Goal: Transaction & Acquisition: Purchase product/service

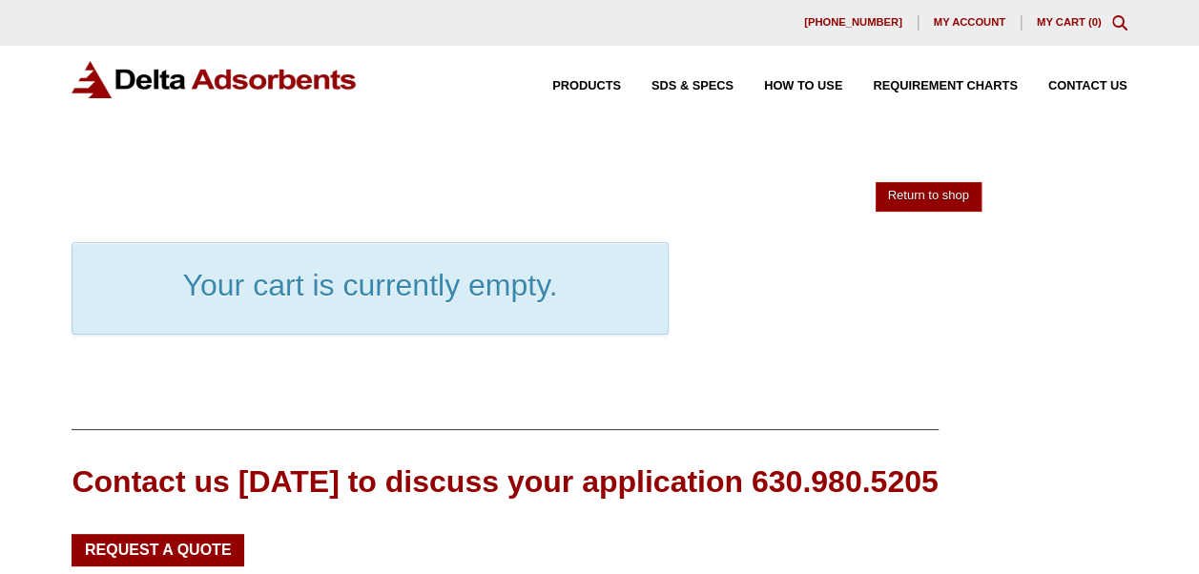
click at [256, 95] on img at bounding box center [215, 79] width 286 height 37
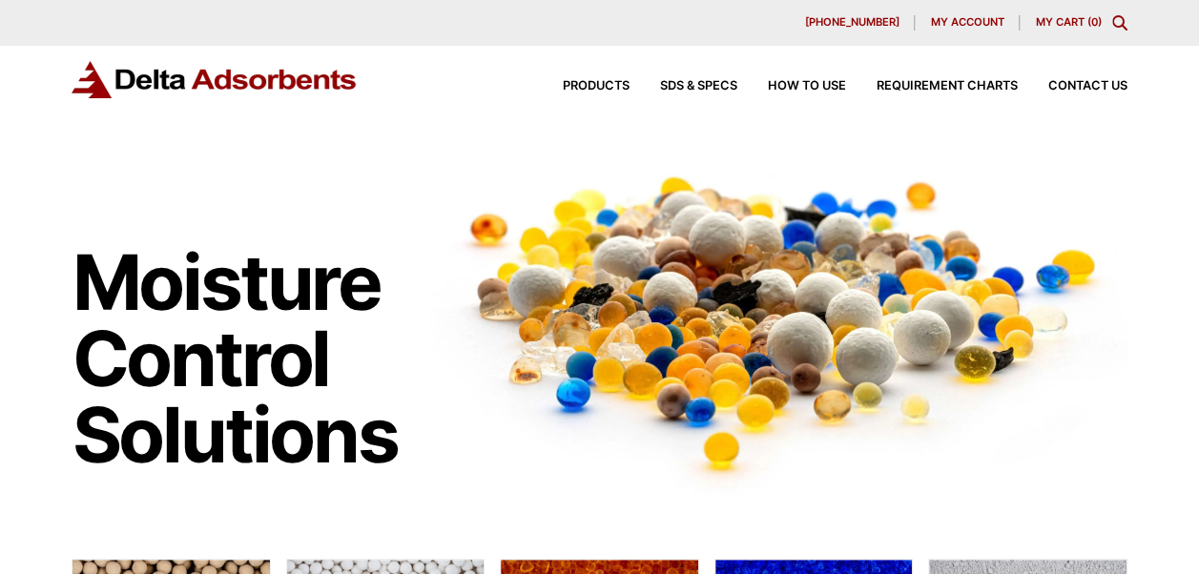
click at [1112, 21] on icon "Toggle Modal Content" at bounding box center [1119, 22] width 15 height 15
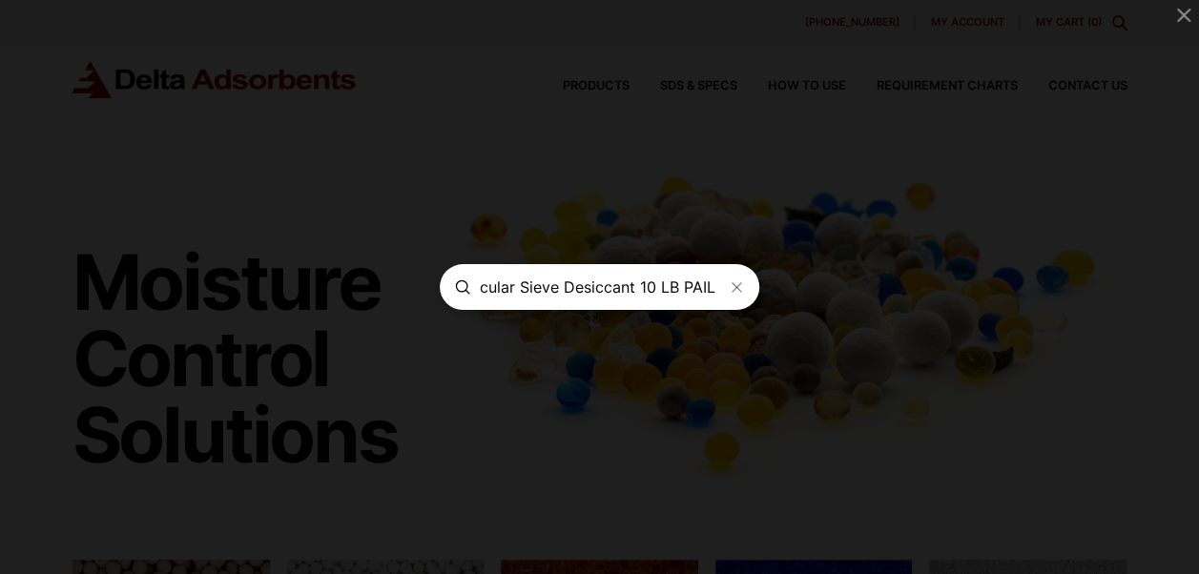
scroll to position [0, 128]
type input "3A 8x12 Molecular Sieve Desiccant 10 LB PAIL"
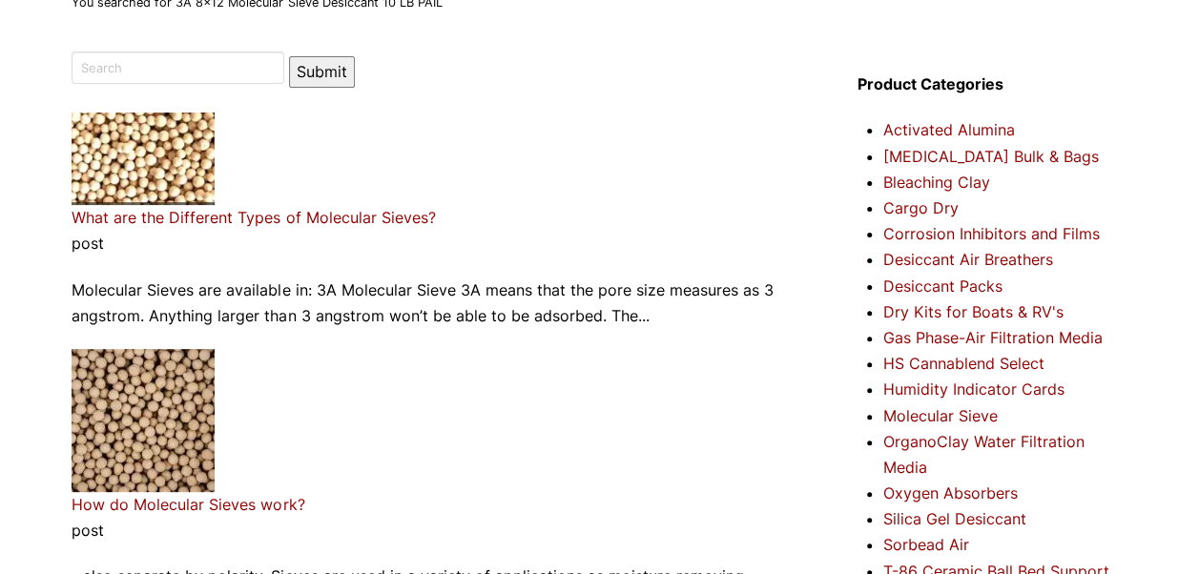
scroll to position [148, 0]
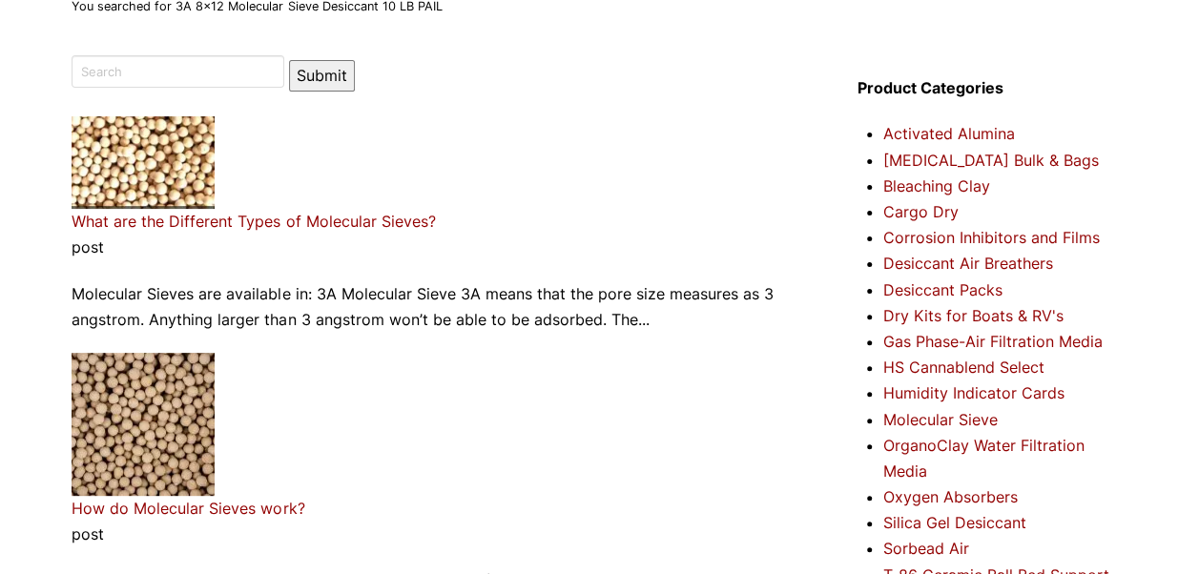
click at [172, 155] on img at bounding box center [143, 162] width 143 height 93
click at [133, 138] on img at bounding box center [143, 162] width 143 height 93
click at [135, 290] on p "Molecular Sieves are available in: 3A Molecular Sieve 3A means that the pore si…" at bounding box center [439, 307] width 734 height 52
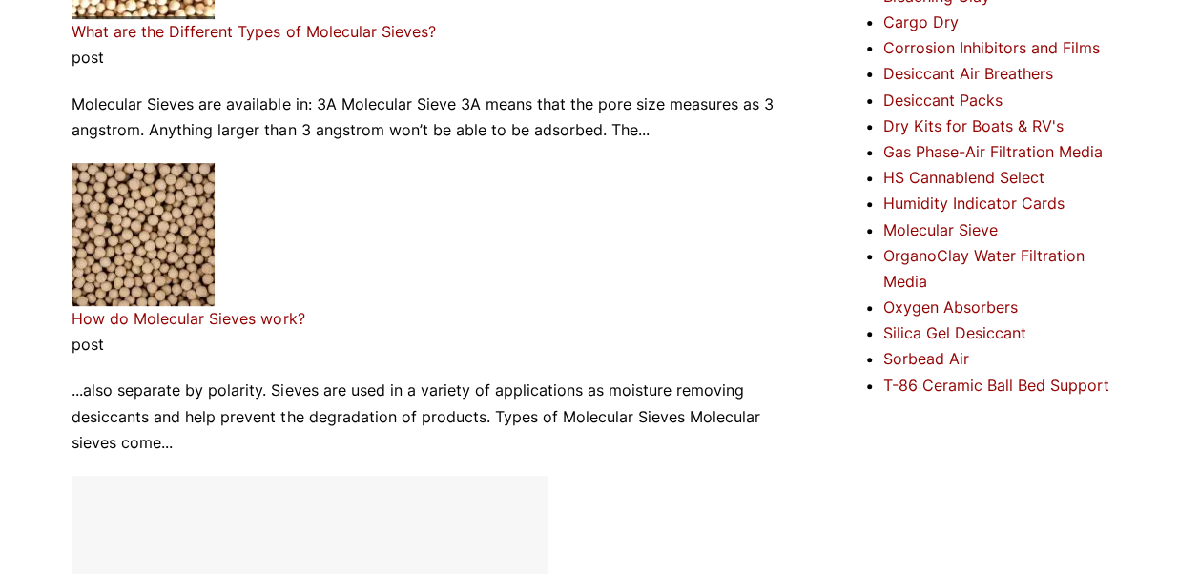
scroll to position [339, 0]
click at [912, 225] on link "Molecular Sieve" at bounding box center [940, 228] width 114 height 19
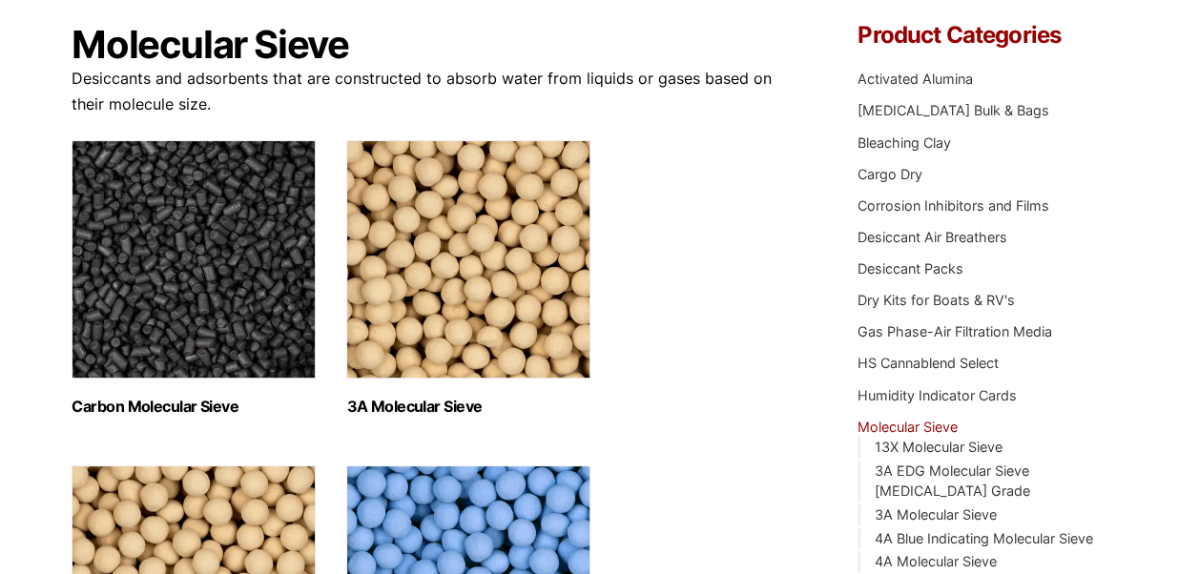
scroll to position [178, 0]
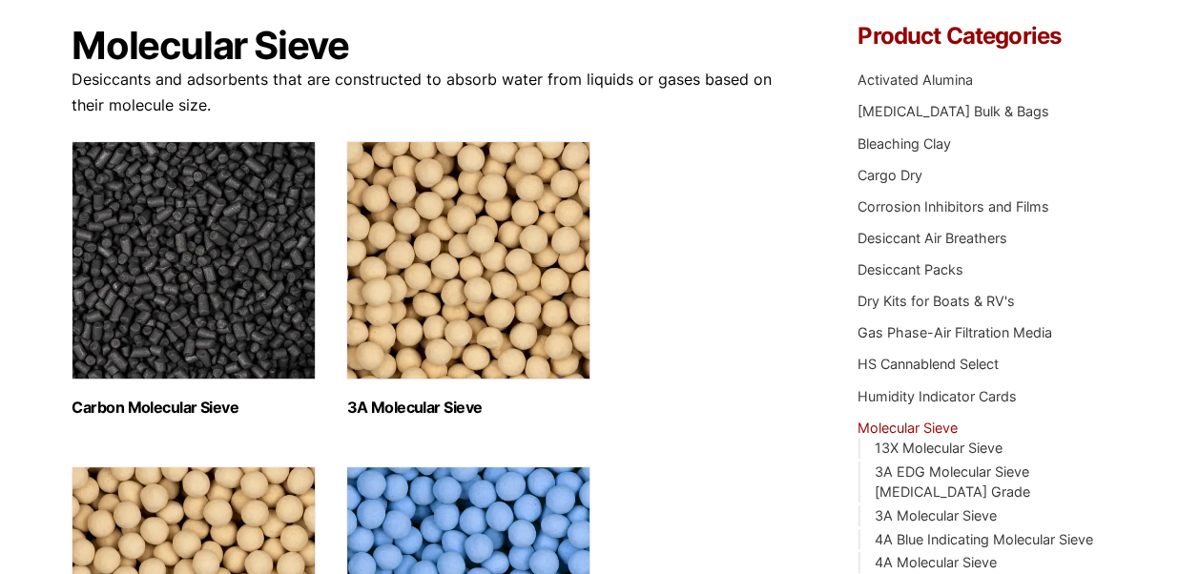
click at [510, 297] on img "Visit product category 3A Molecular Sieve" at bounding box center [468, 260] width 244 height 238
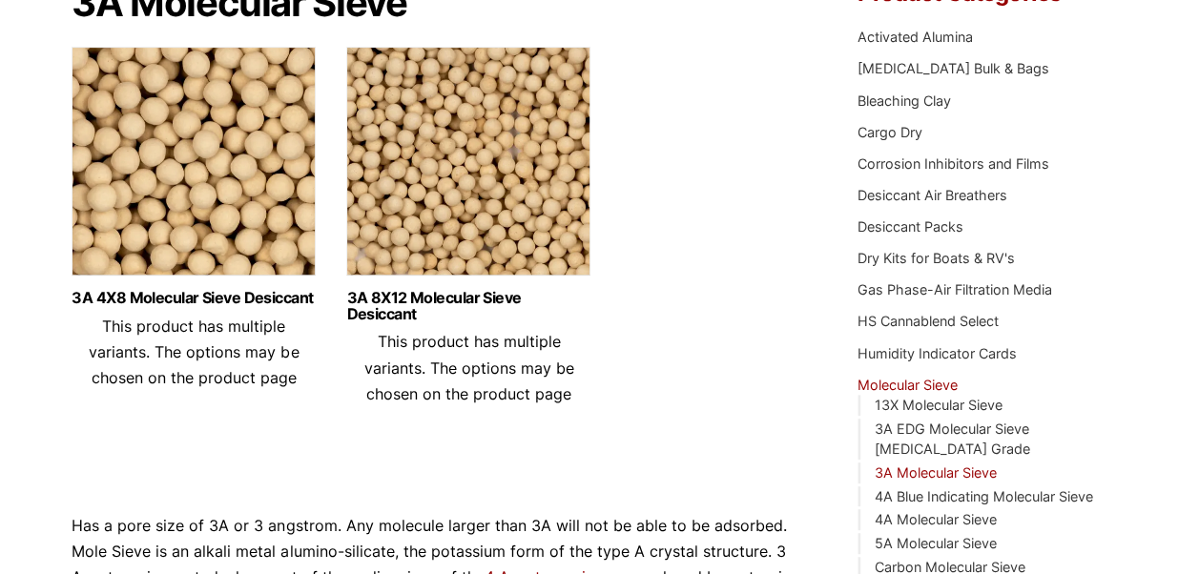
scroll to position [220, 0]
click at [490, 179] on img at bounding box center [468, 167] width 244 height 238
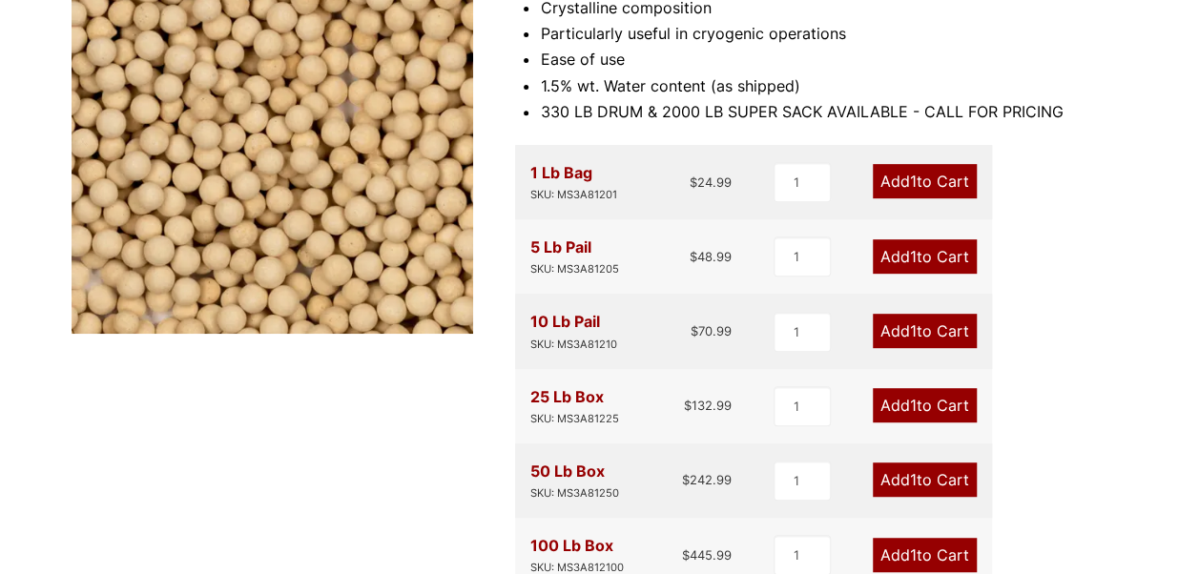
scroll to position [349, 0]
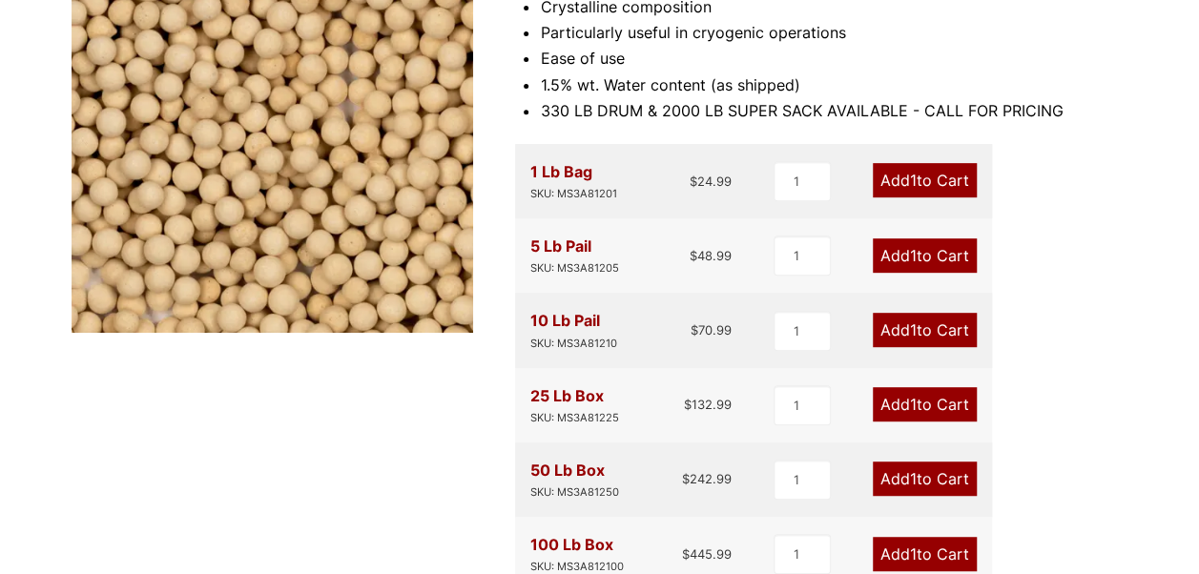
click at [916, 331] on link "Add 1 to Cart" at bounding box center [925, 330] width 104 height 34
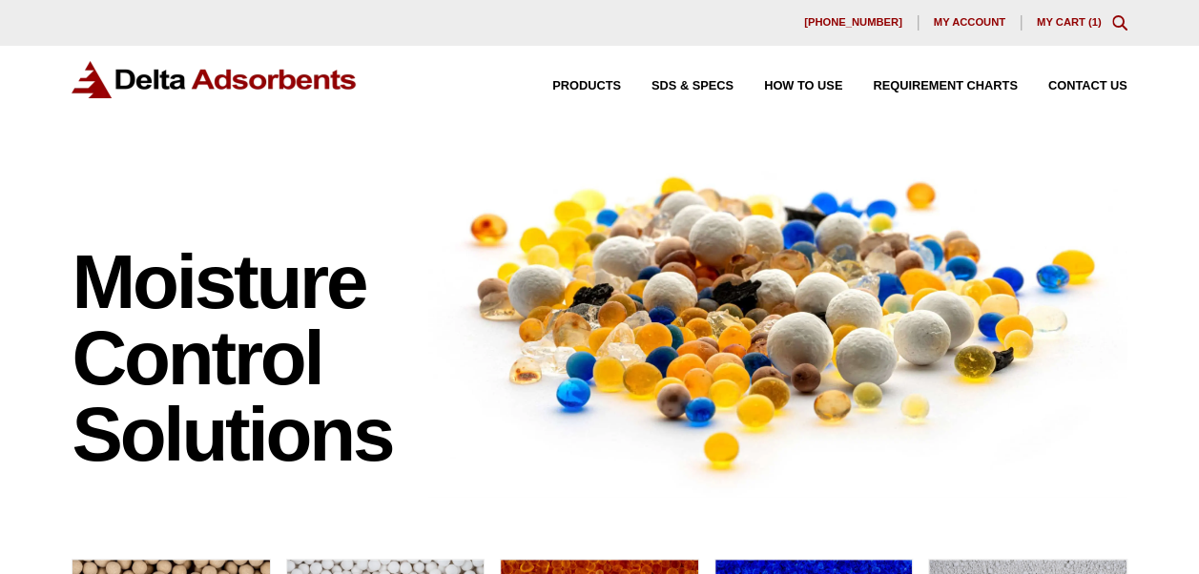
click at [1066, 21] on link "My Cart ( 1 )" at bounding box center [1069, 21] width 65 height 11
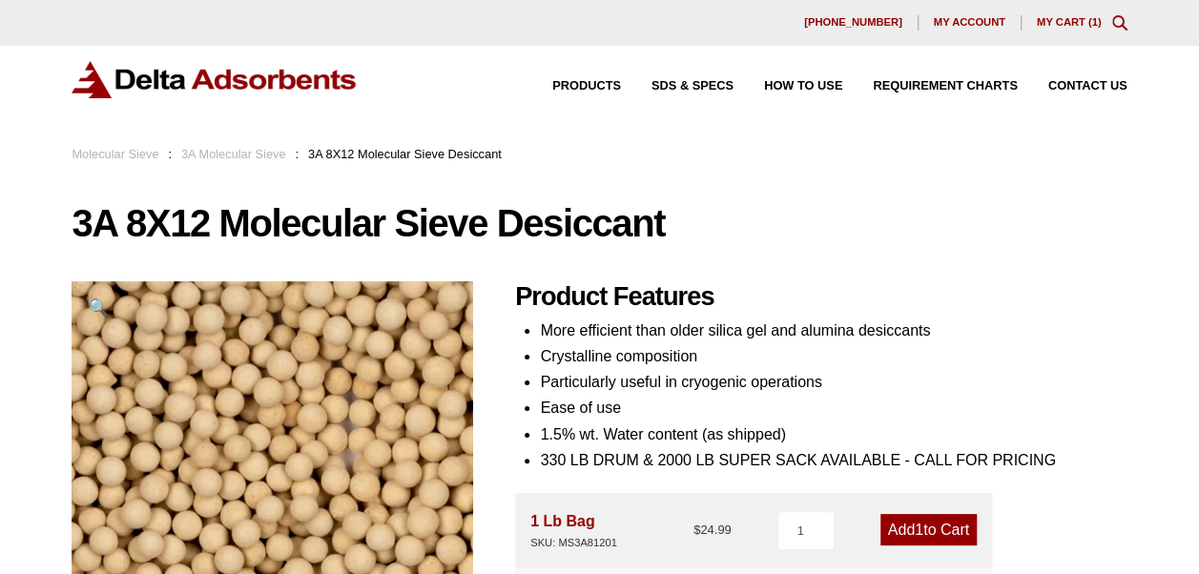
click at [1047, 17] on link "My Cart ( 1 )" at bounding box center [1069, 21] width 65 height 11
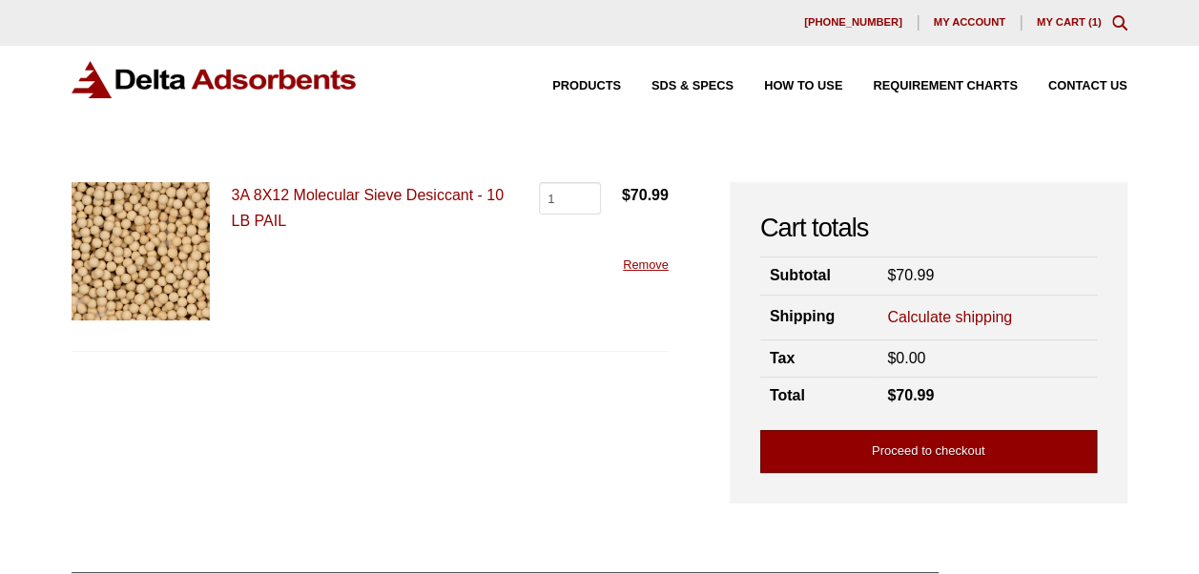
click at [857, 456] on link "Proceed to checkout" at bounding box center [928, 451] width 337 height 43
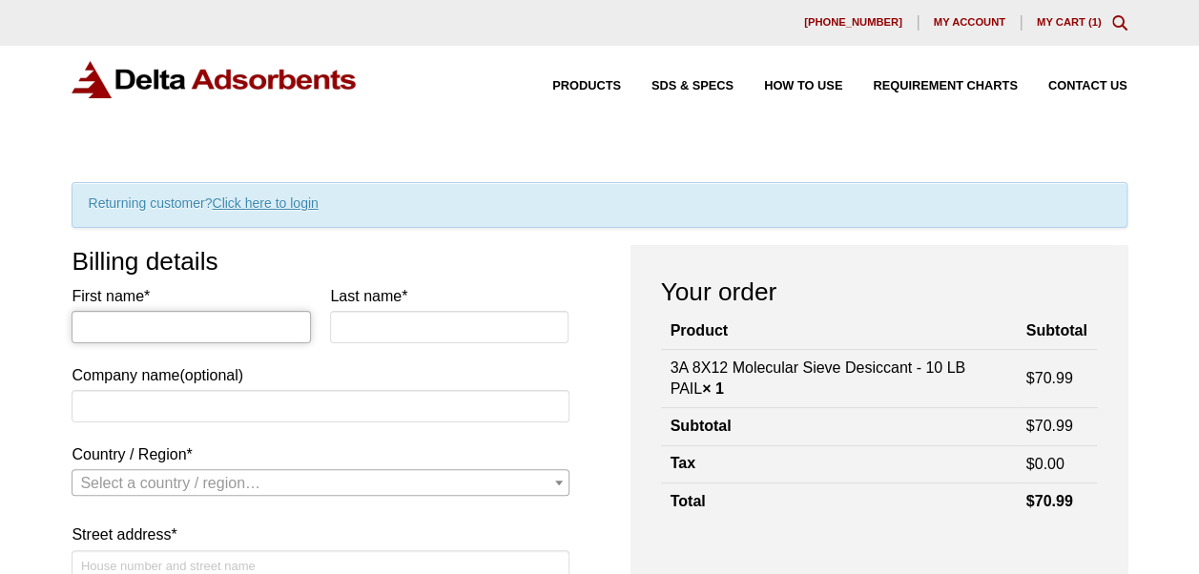
click at [204, 329] on input "First name *" at bounding box center [191, 327] width 238 height 32
click at [221, 322] on input "First name *" at bounding box center [191, 327] width 238 height 32
type input "Spencer"
type input "McMartin"
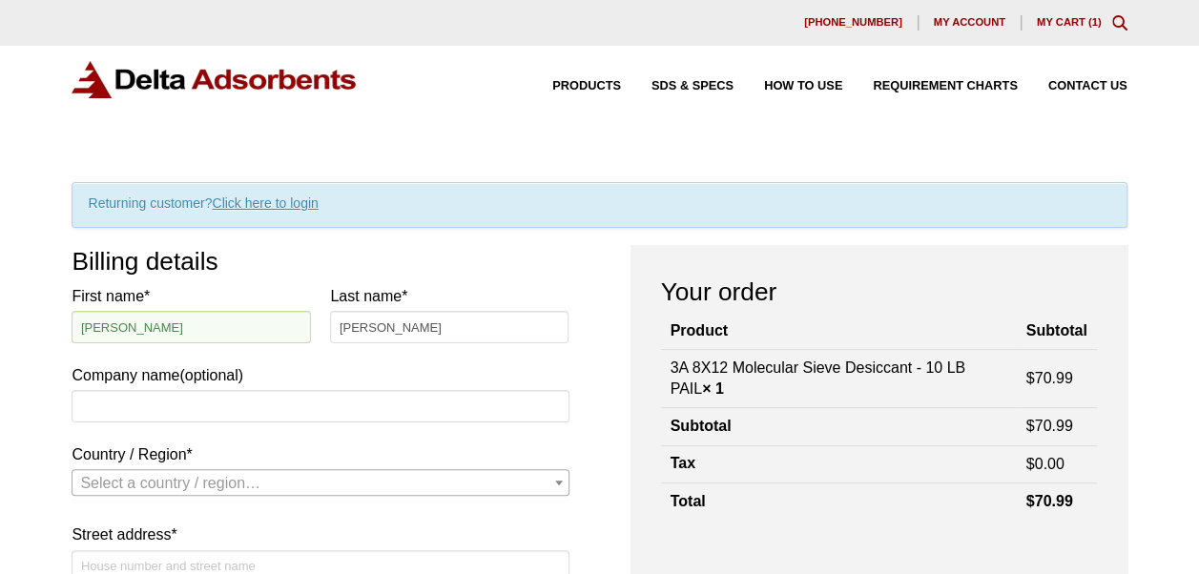
select select "US"
type input "147 Long Neck Point Rd."
type input "Darien"
type input "06820"
type input "15094308634"
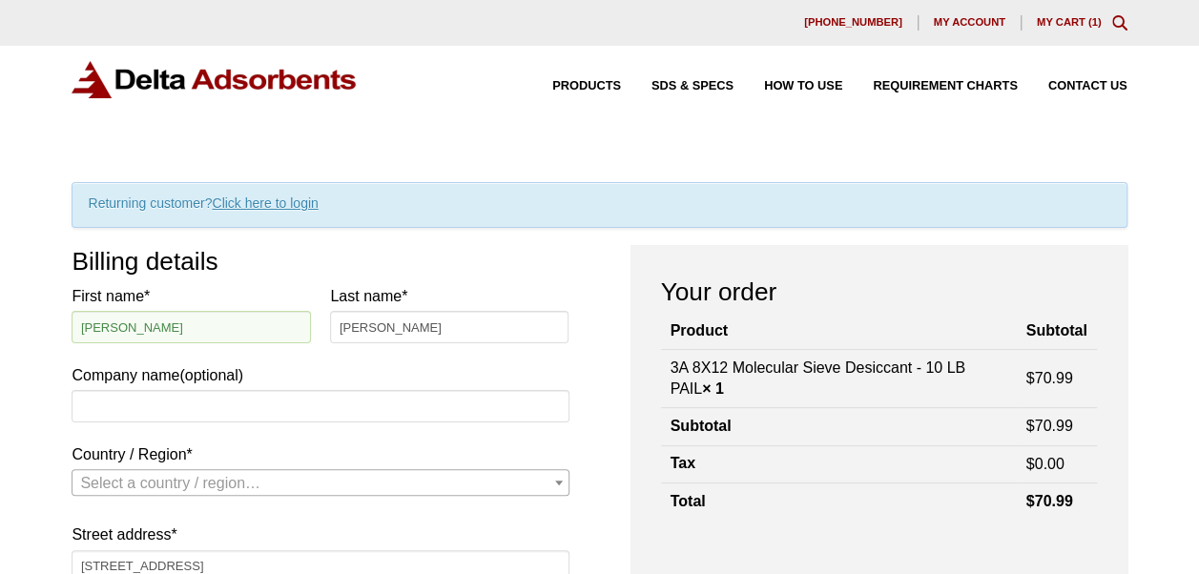
type input "smcmartin@innovativepsllc.com"
select select "US"
select select "CT"
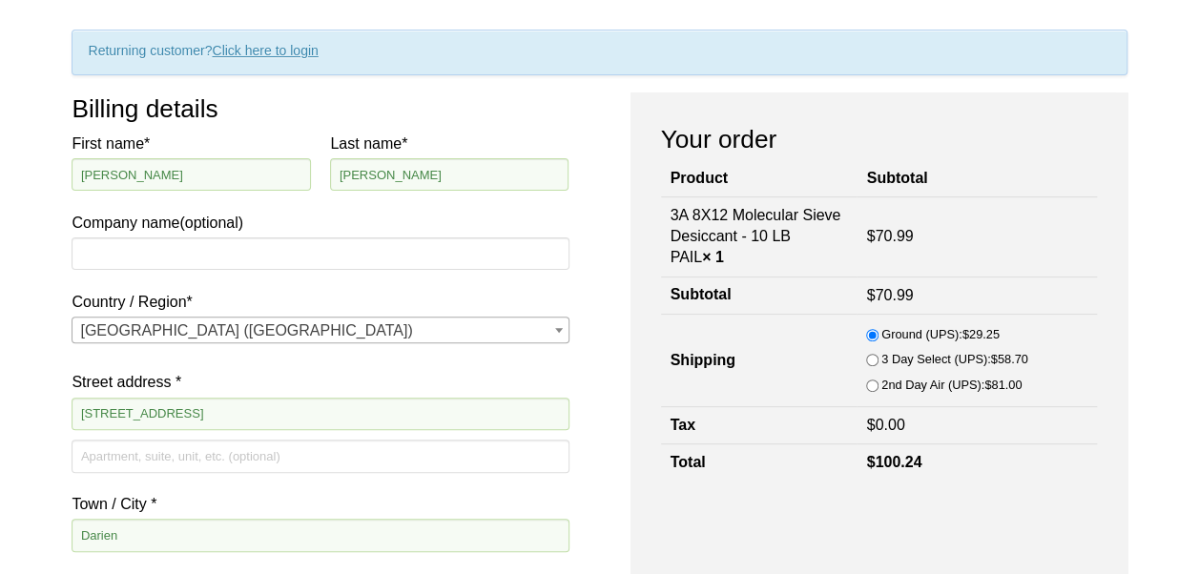
scroll to position [155, 0]
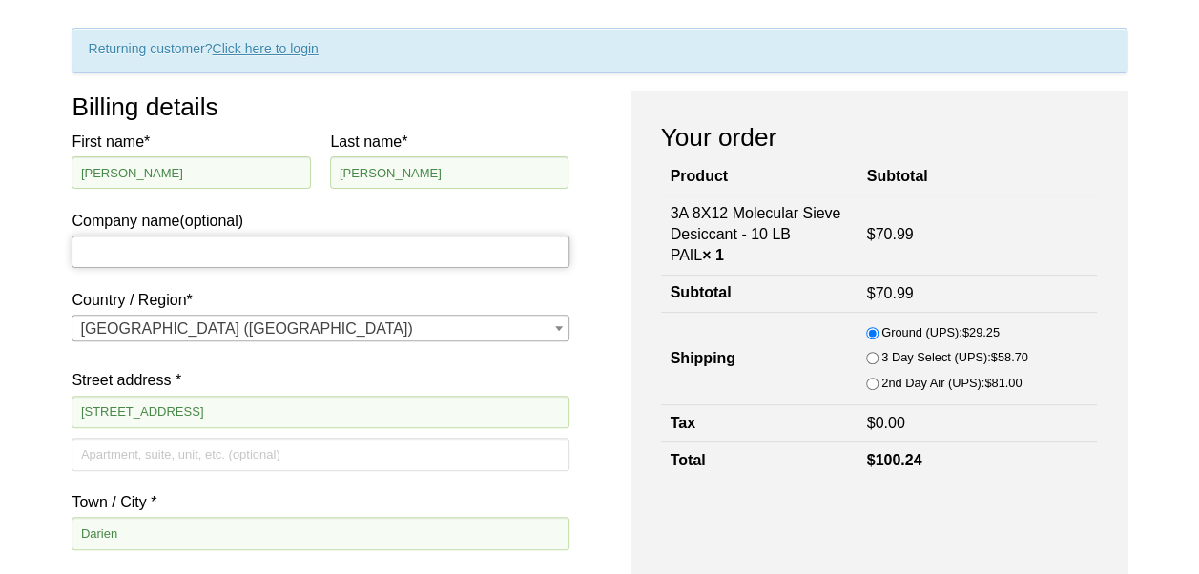
click at [237, 249] on input "Company name (optional)" at bounding box center [320, 252] width 497 height 32
type input "Ally Leasing LLC"
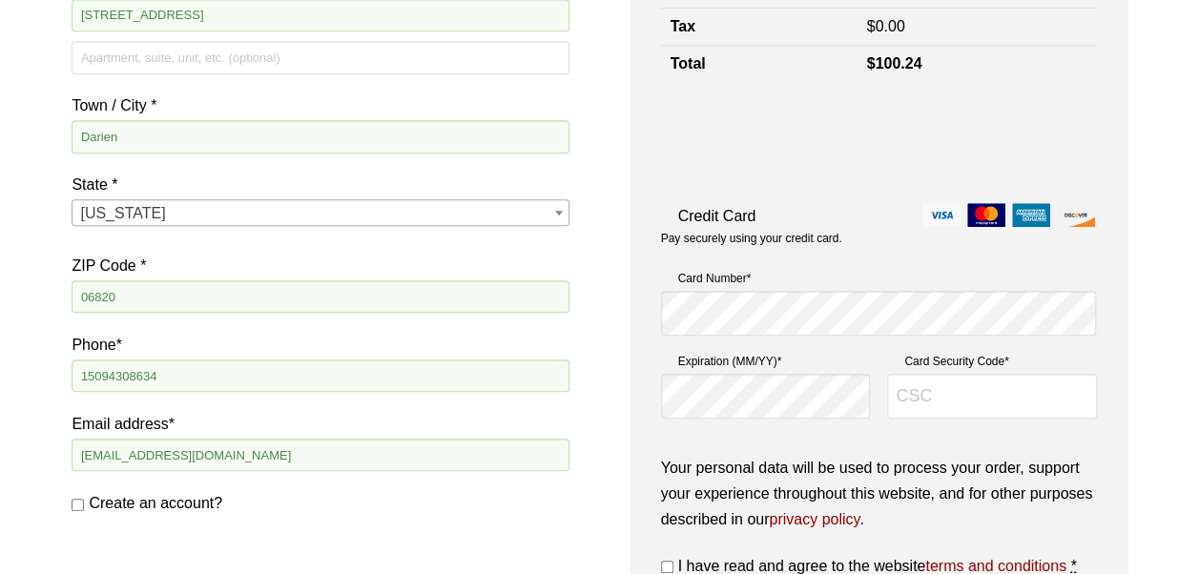
scroll to position [623, 0]
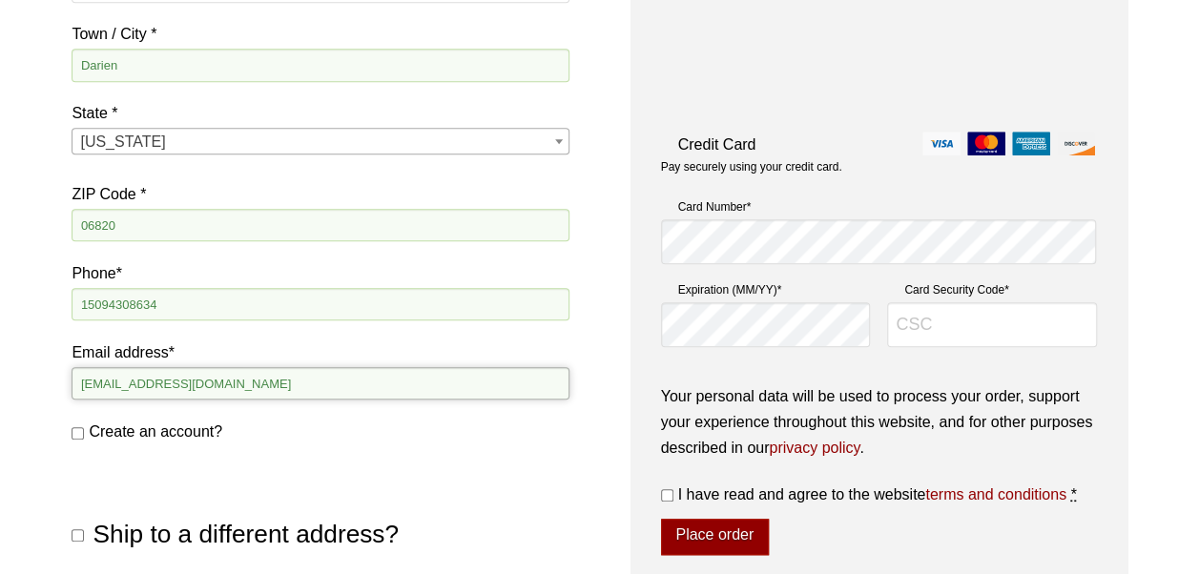
drag, startPoint x: 303, startPoint y: 389, endPoint x: 52, endPoint y: 387, distance: 250.9
click at [52, 387] on div "Our website has detected that you are using an outdated browser that will preve…" at bounding box center [599, 314] width 1199 height 1874
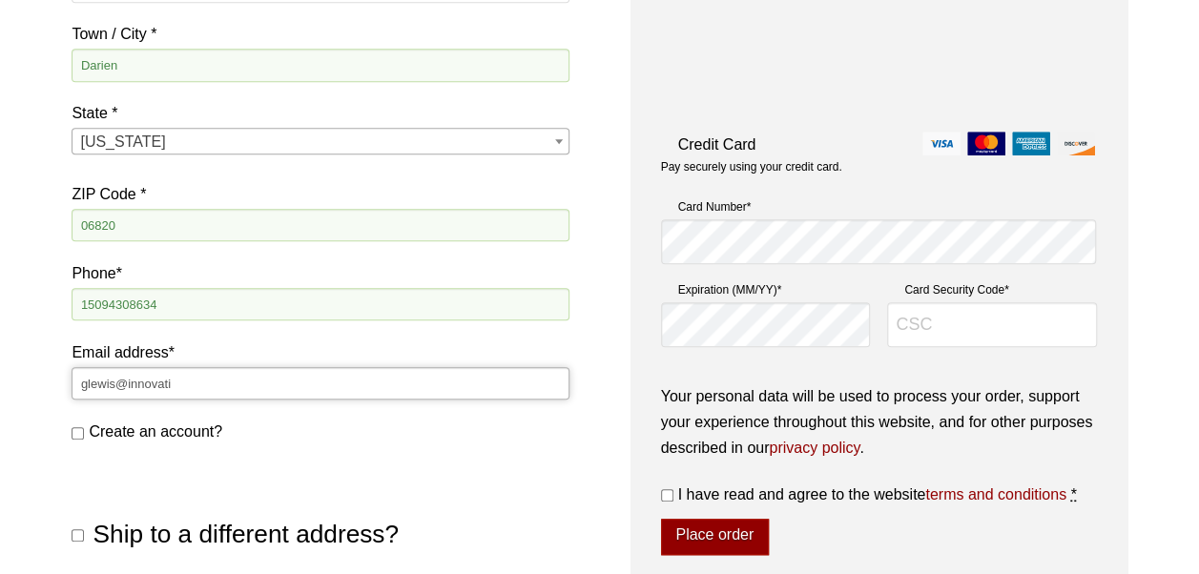
type input "glewis@innovativepsllc.com"
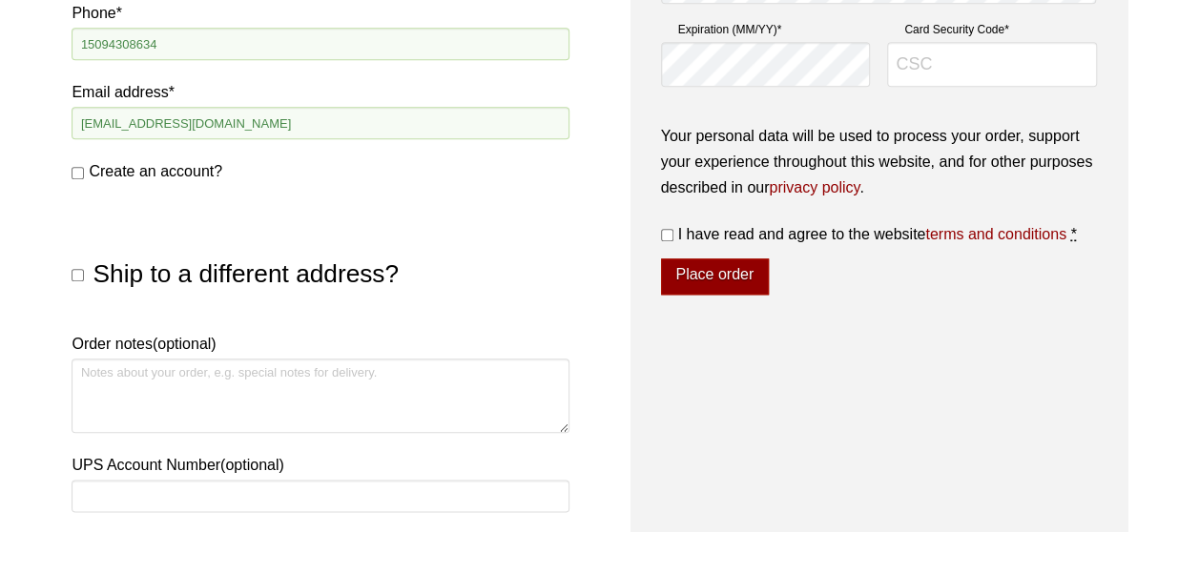
scroll to position [884, 0]
click at [76, 277] on input "Ship to a different address?" at bounding box center [78, 274] width 12 height 12
checkbox input "true"
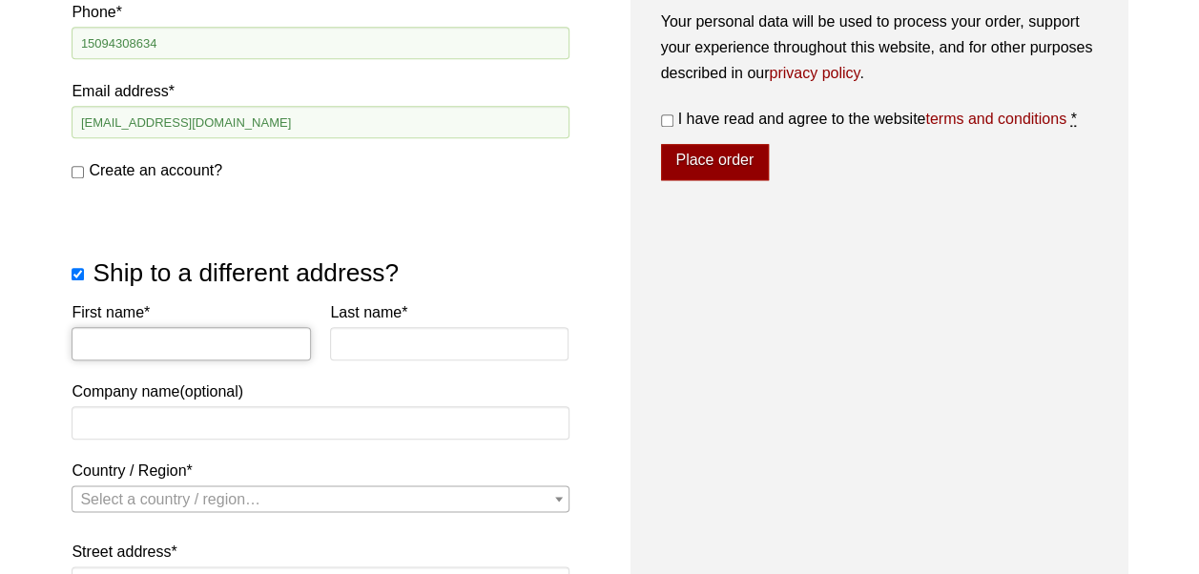
click at [214, 345] on input "First name *" at bounding box center [191, 343] width 238 height 32
type input "Megan"
type input "Ledgerwood"
type input "Ally Leasing LLC"
select select "US"
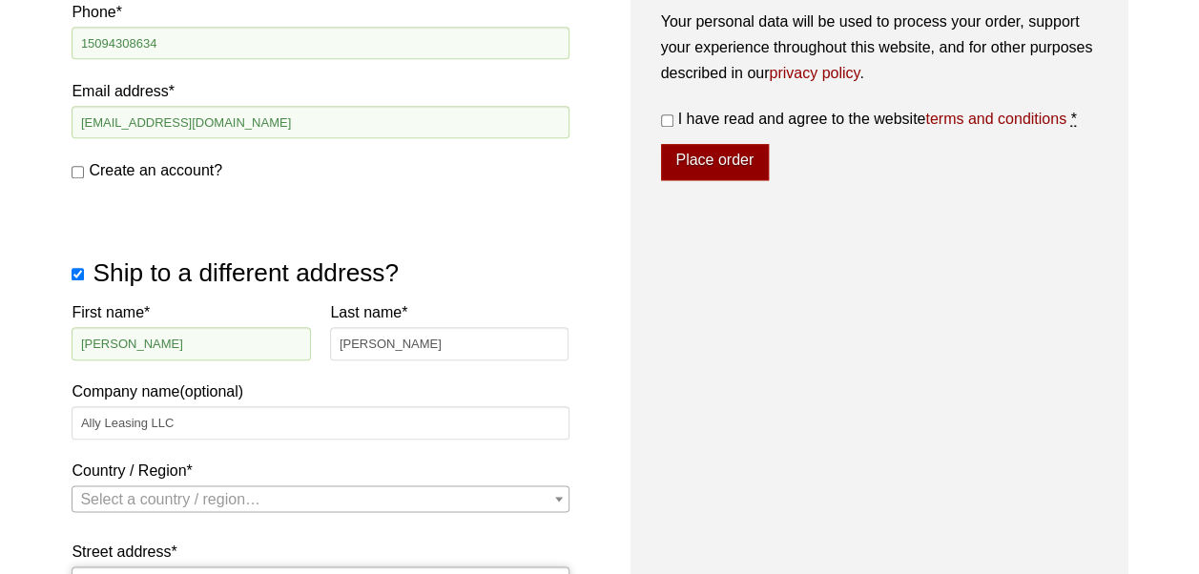
type input "43001 N. Griffin Rd"
type input "Grandview"
type input "98930"
select select "US"
select select "CT"
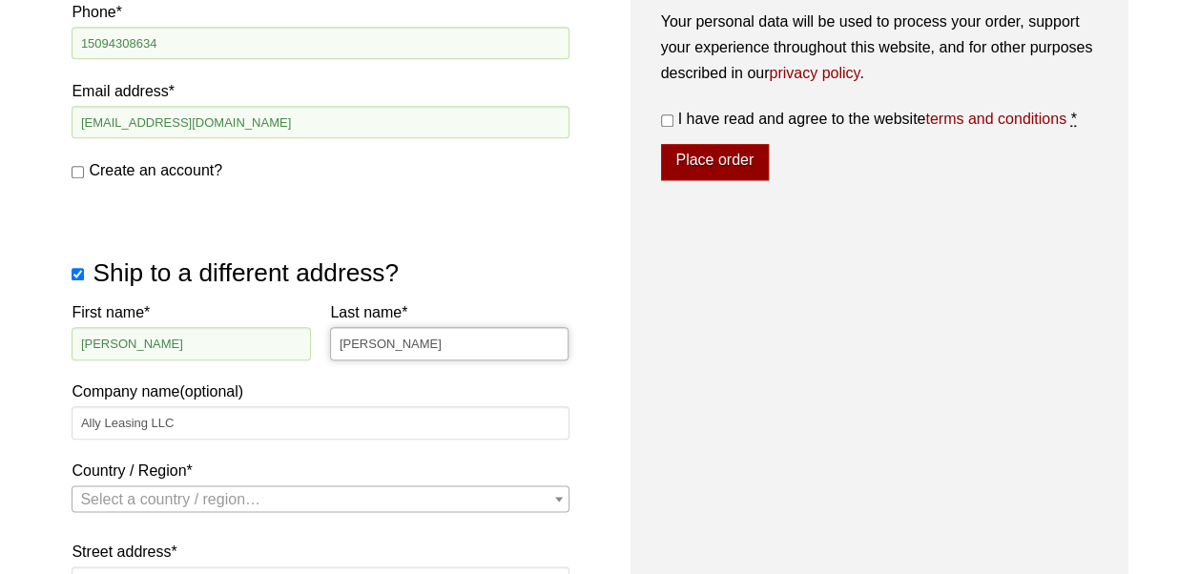
select select "US"
select select "WA"
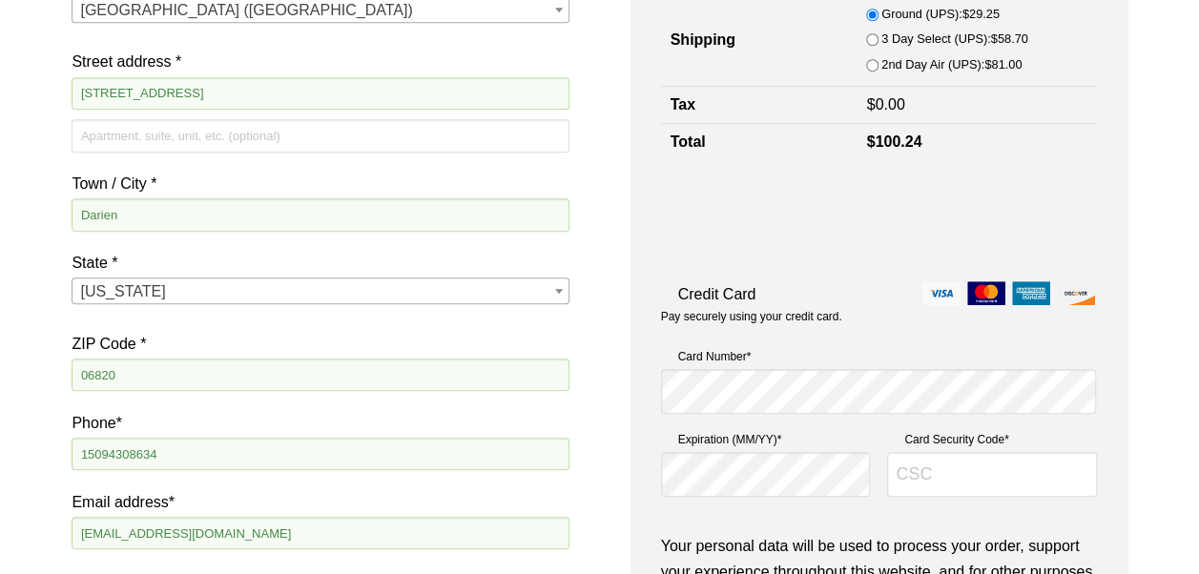
scroll to position [586, 0]
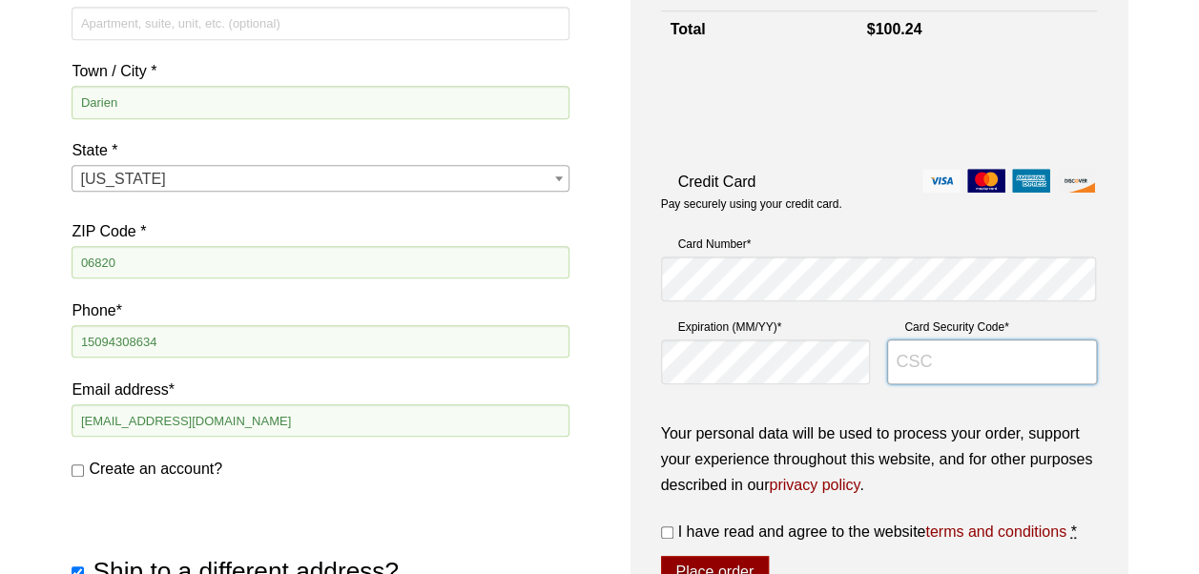
type input "3769"
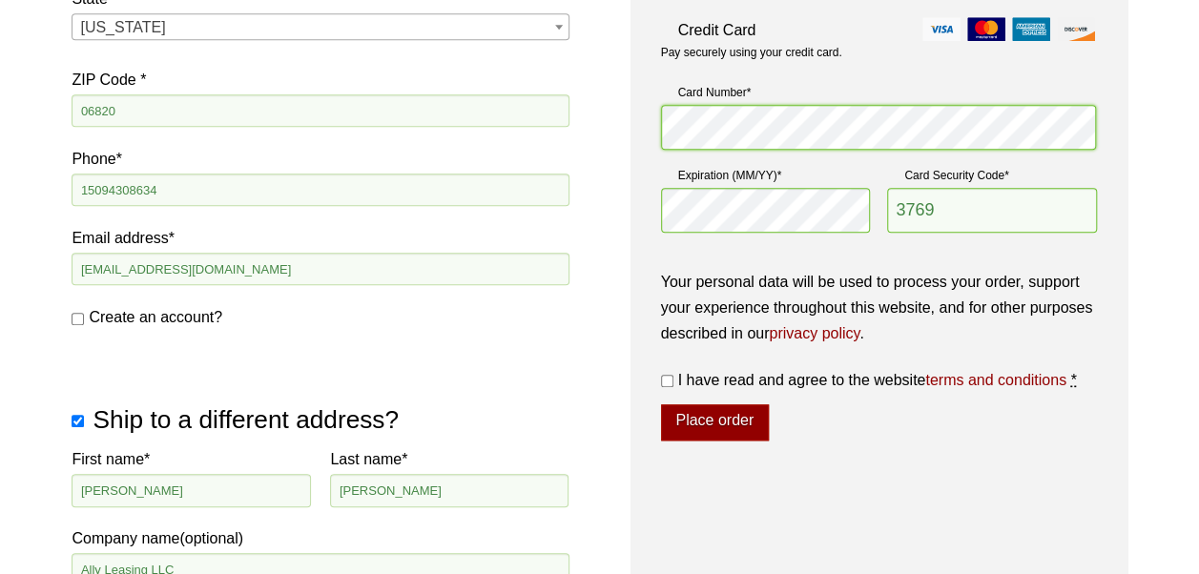
scroll to position [742, 0]
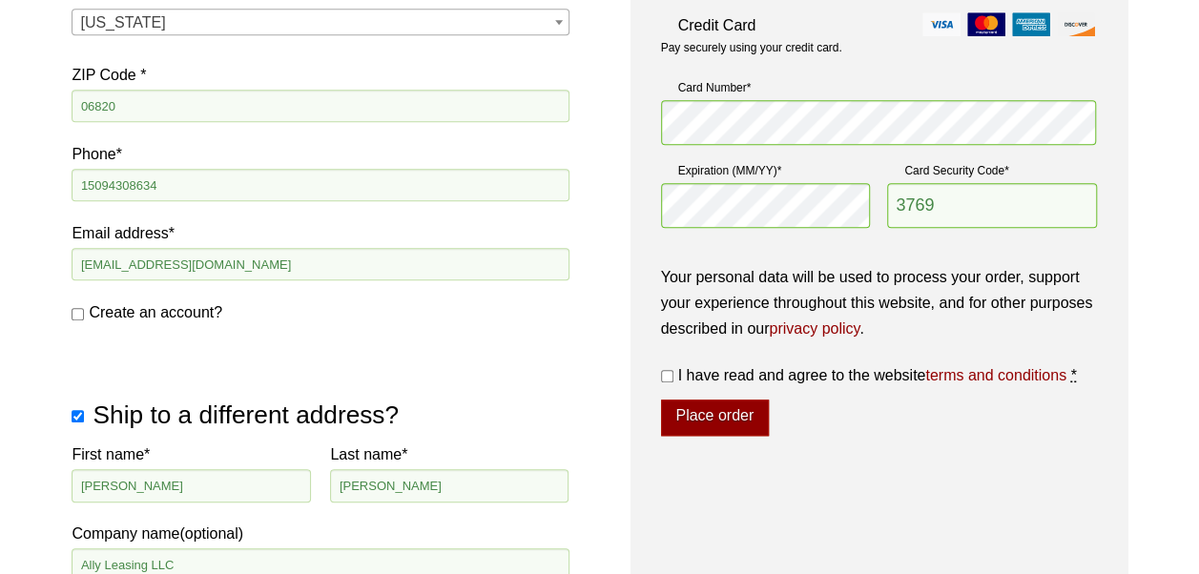
click at [667, 372] on input "I have read and agree to the website terms and conditions *" at bounding box center [667, 376] width 12 height 12
checkbox input "true"
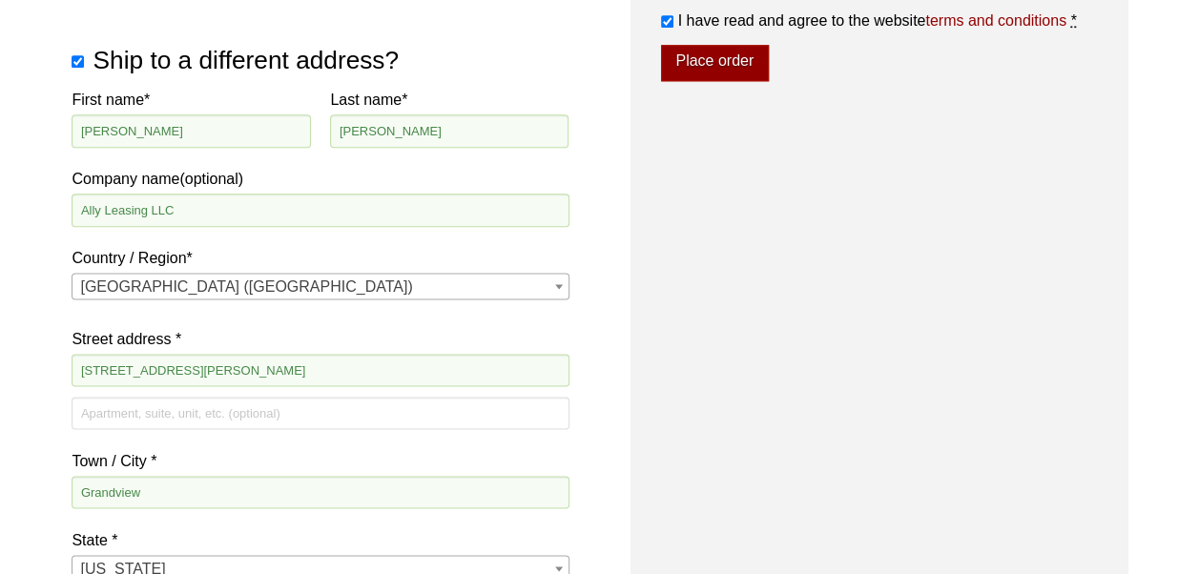
scroll to position [1099, 0]
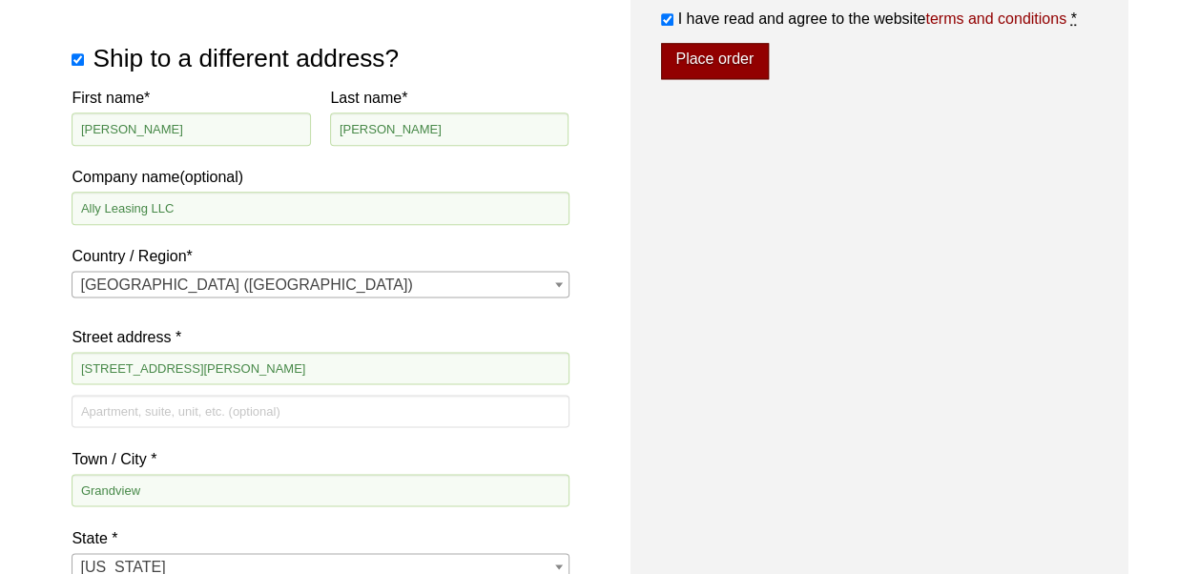
click at [736, 67] on button "Place order" at bounding box center [715, 61] width 108 height 36
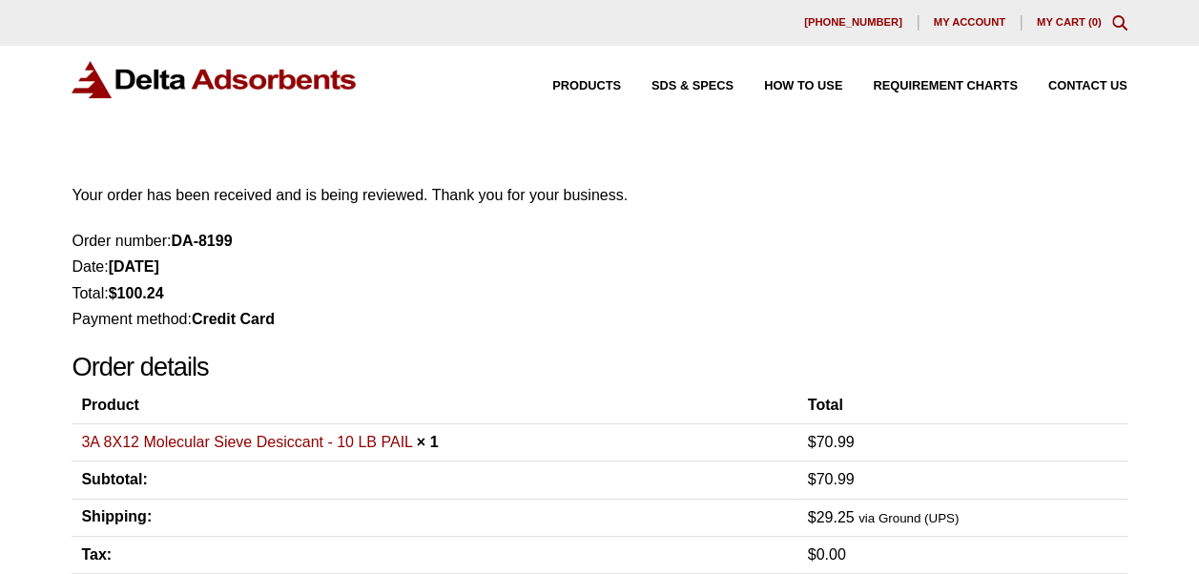
scroll to position [86, 0]
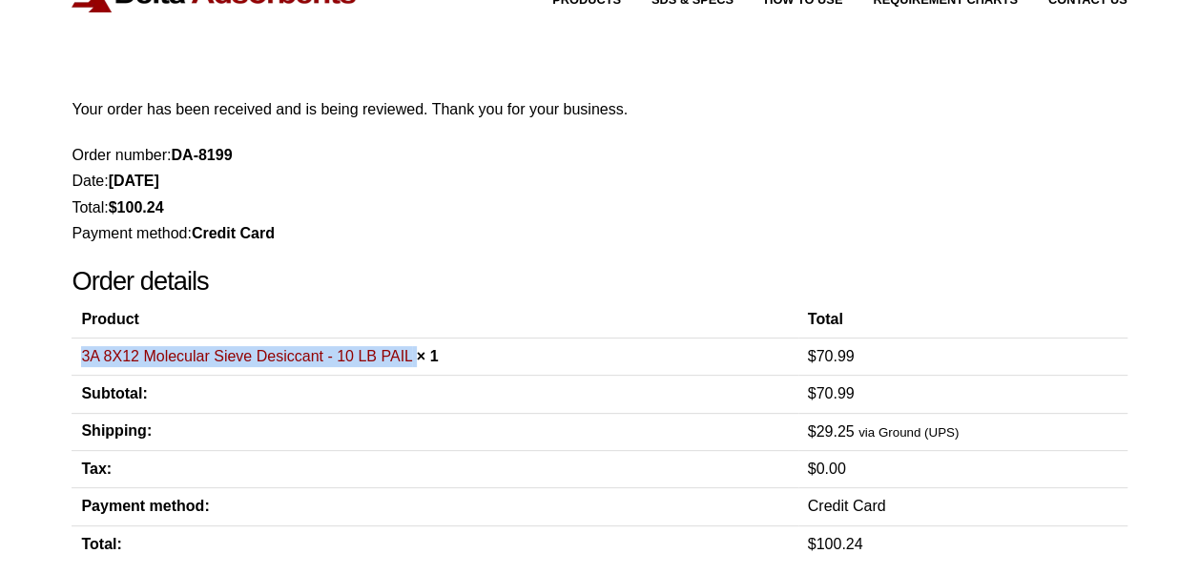
drag, startPoint x: 415, startPoint y: 356, endPoint x: 78, endPoint y: 363, distance: 336.8
click at [78, 363] on td "3A 8X12 Molecular Sieve Desiccant - 10 LB PAIL × 1" at bounding box center [435, 356] width 726 height 37
copy td "3A 8X12 Molecular Sieve Desiccant - 10 LB PAIL"
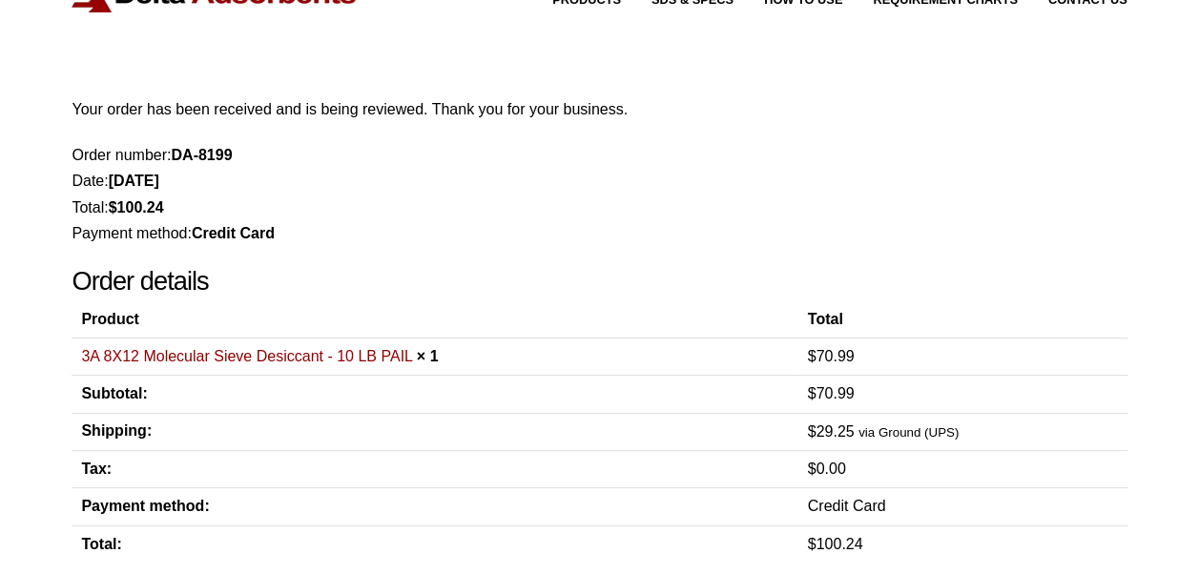
click at [485, 203] on li "Total: $ 100.24" at bounding box center [599, 208] width 1055 height 26
